Goal: Transaction & Acquisition: Download file/media

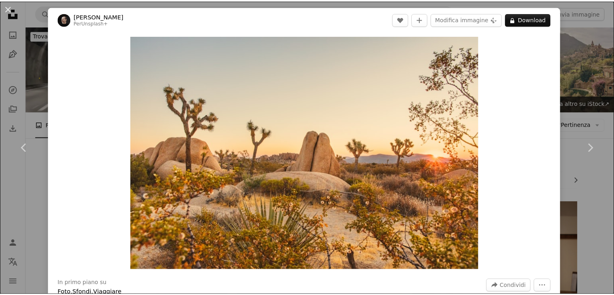
scroll to position [682, 0]
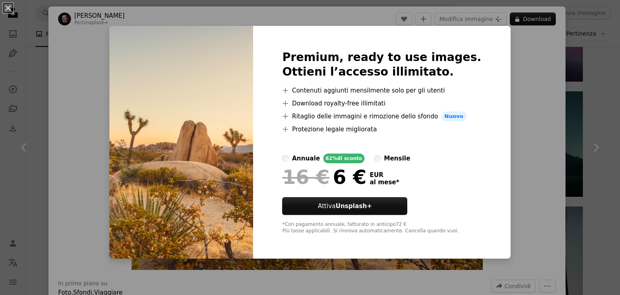
click at [513, 114] on div "An X shape Premium, ready to use images. Ottieni l’accesso illimitato. A plus s…" at bounding box center [310, 147] width 620 height 295
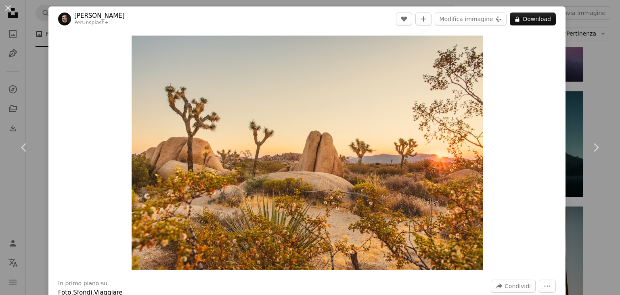
click at [601, 84] on div "An X shape Chevron left Chevron right [PERSON_NAME] Per Unsplash+ A heart A plu…" at bounding box center [310, 147] width 620 height 295
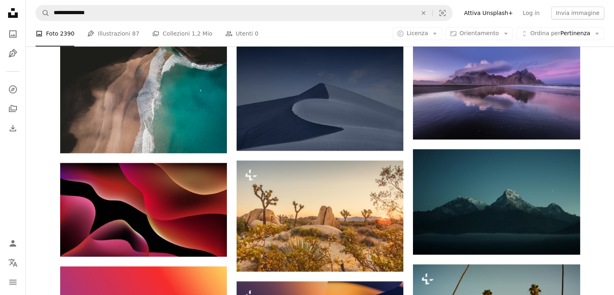
scroll to position [607, 0]
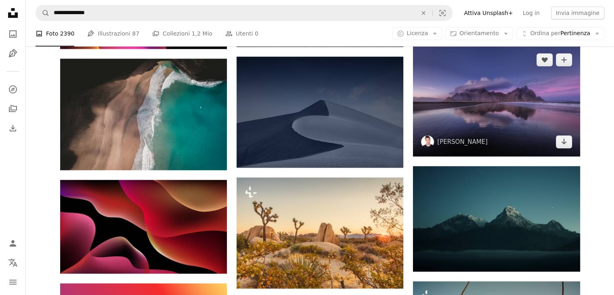
click at [528, 105] on img at bounding box center [496, 100] width 167 height 111
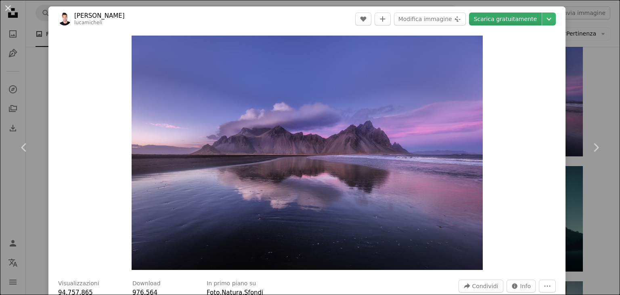
click at [505, 21] on link "Scarica gratuitamente" at bounding box center [505, 19] width 73 height 13
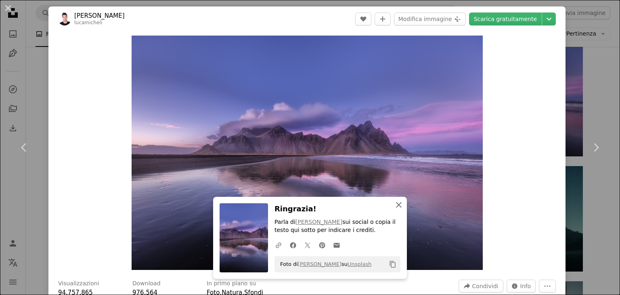
click at [396, 210] on button "An X shape Chiudi" at bounding box center [399, 205] width 16 height 16
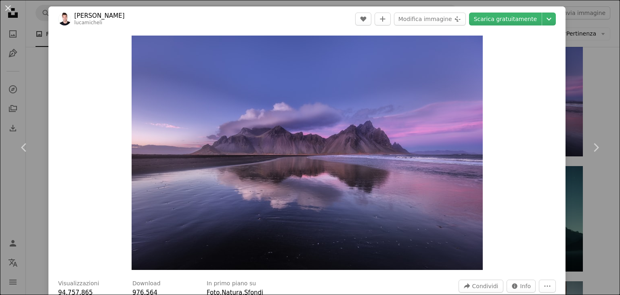
click at [571, 103] on div "An X shape Chevron left Chevron right [PERSON_NAME] lucamicheli A heart A plus …" at bounding box center [310, 147] width 620 height 295
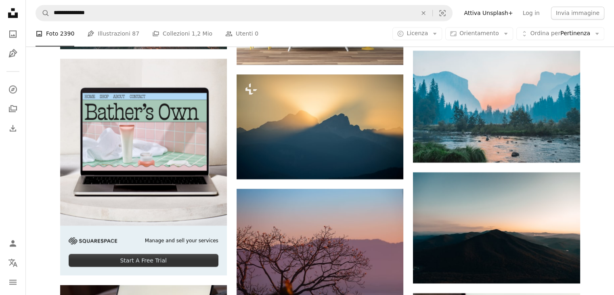
scroll to position [1308, 0]
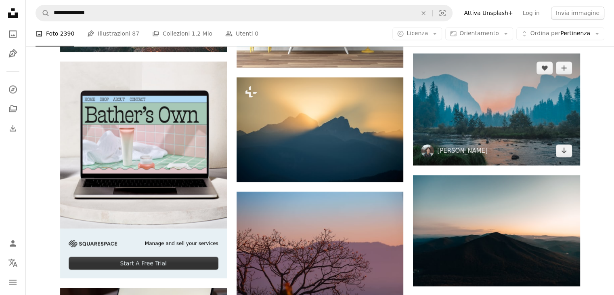
click at [505, 102] on img at bounding box center [496, 108] width 167 height 111
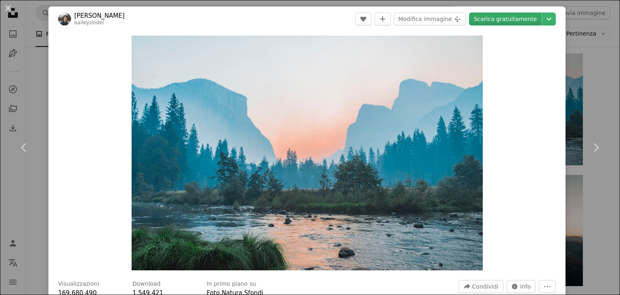
click at [505, 16] on link "Scarica gratuitamente" at bounding box center [505, 19] width 73 height 13
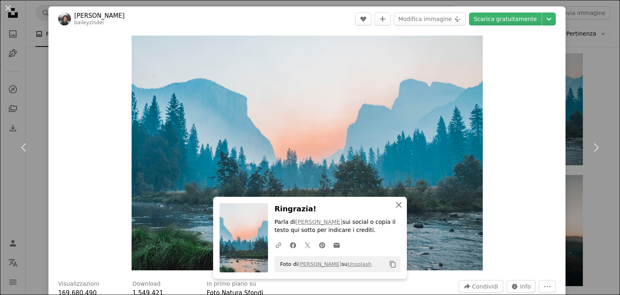
click at [394, 208] on icon "An X shape" at bounding box center [399, 205] width 10 height 10
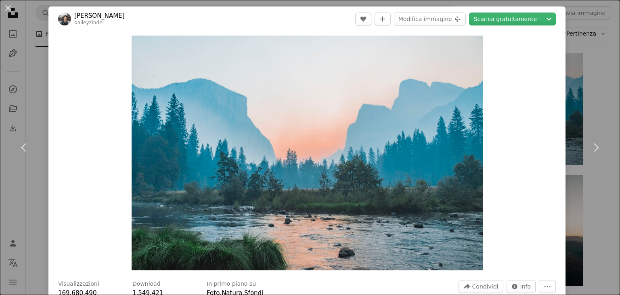
click at [591, 208] on div "An X shape Chevron left Chevron right [PERSON_NAME] baileyzindel A heart A plus…" at bounding box center [310, 147] width 620 height 295
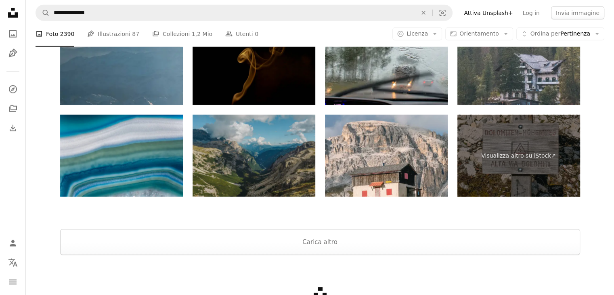
scroll to position [2104, 0]
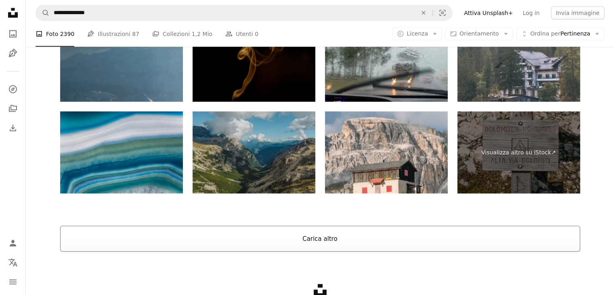
click at [510, 237] on button "Carica altro" at bounding box center [320, 239] width 520 height 26
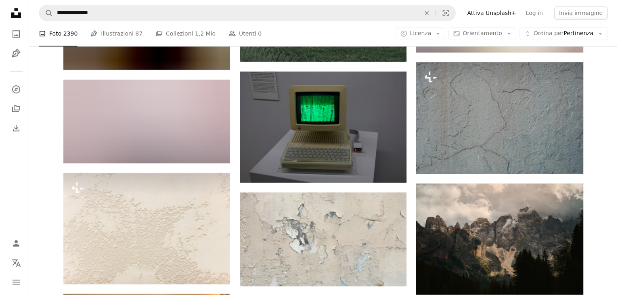
scroll to position [3741, 0]
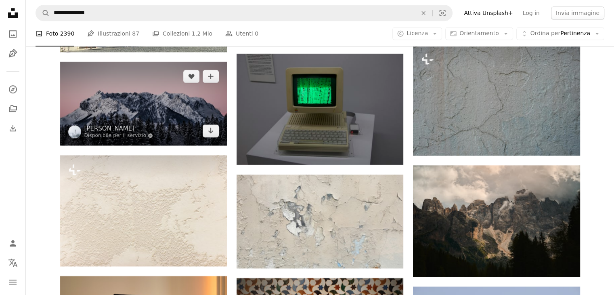
click at [182, 104] on img at bounding box center [143, 104] width 167 height 84
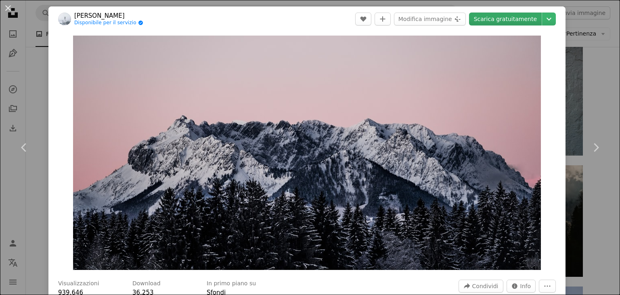
click at [518, 20] on link "Scarica gratuitamente" at bounding box center [505, 19] width 73 height 13
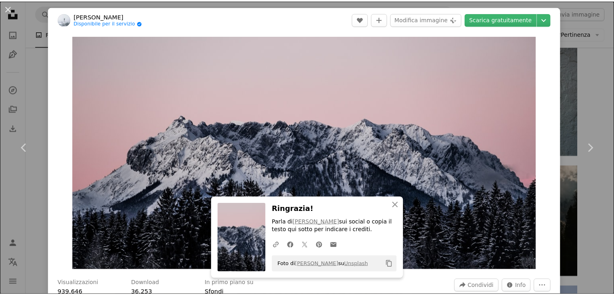
scroll to position [257, 0]
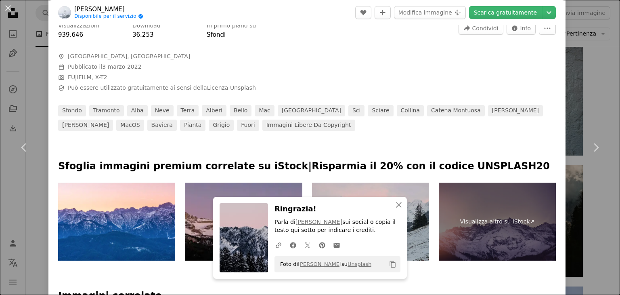
click at [586, 101] on div "An X shape Chevron left Chevron right An X shape Chiudi Ringrazia! Parla di [PE…" at bounding box center [310, 147] width 620 height 295
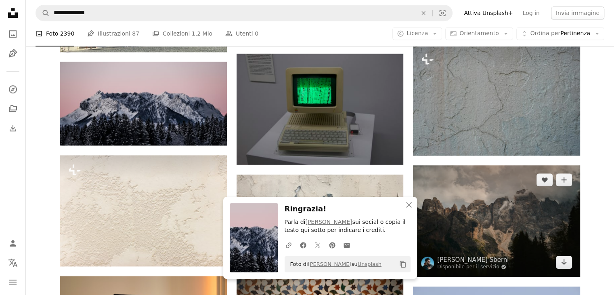
click at [494, 231] on img at bounding box center [496, 220] width 167 height 111
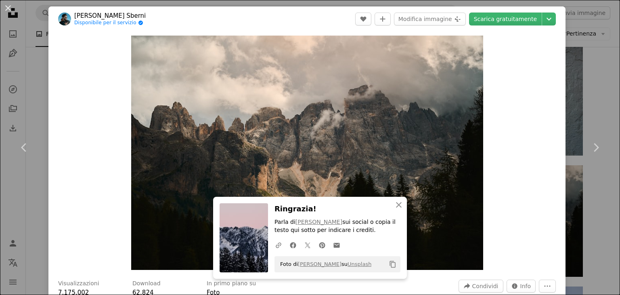
click at [515, 131] on div "Zoom in" at bounding box center [306, 152] width 517 height 242
click at [497, 19] on link "Scarica gratuitamente" at bounding box center [505, 19] width 73 height 13
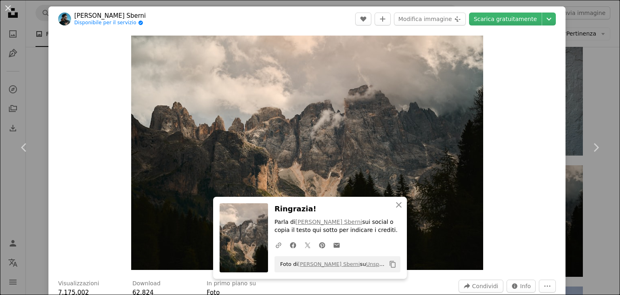
click at [597, 106] on div "An X shape Chevron left Chevron right An X shape Chiudi Ringrazia! Parla di [PE…" at bounding box center [310, 147] width 620 height 295
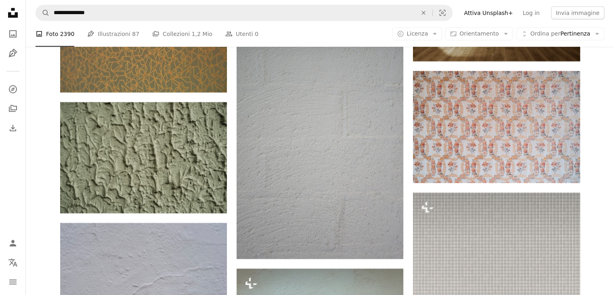
scroll to position [5749, 0]
